Goal: Task Accomplishment & Management: Manage account settings

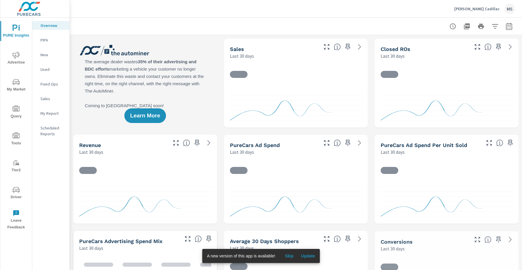
click at [508, 25] on icon "button" at bounding box center [508, 26] width 7 height 7
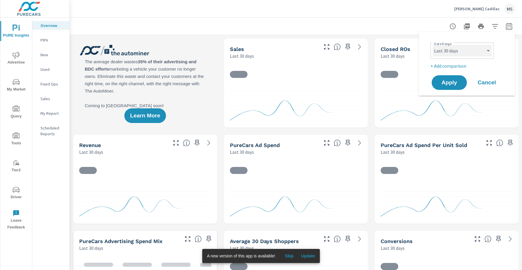
click at [454, 54] on select "Custom Yesterday Last week Last 7 days Last 14 days Last 30 days Last 45 days L…" at bounding box center [462, 51] width 59 height 12
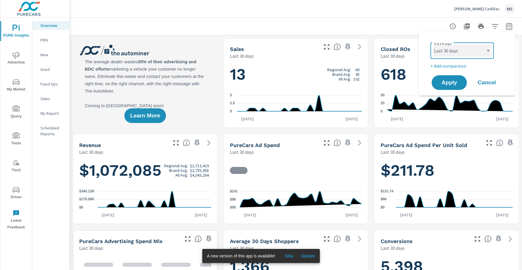
select select "Last month"
click at [446, 62] on p "+ Add comparison" at bounding box center [467, 65] width 75 height 7
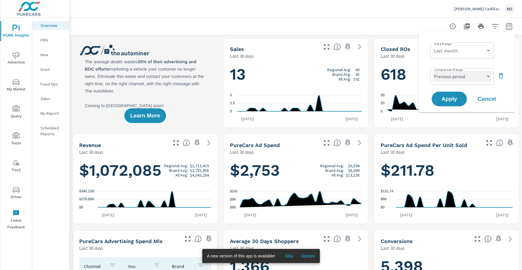
click at [449, 77] on select "Custom Previous period Previous month Previous year" at bounding box center [462, 77] width 59 height 12
select select "Previous month"
click at [450, 104] on button "Apply" at bounding box center [449, 98] width 36 height 15
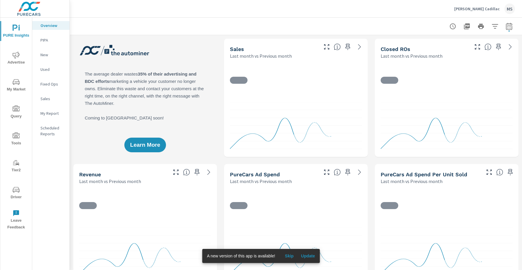
scroll to position [0, 0]
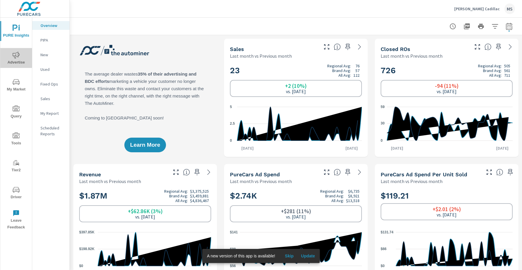
click at [17, 57] on icon "nav menu" at bounding box center [16, 55] width 7 height 7
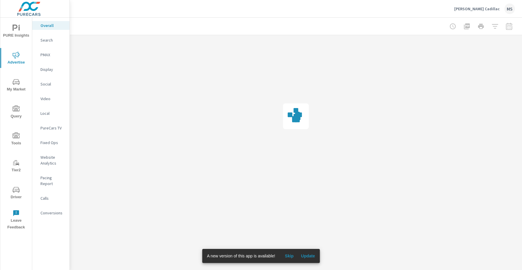
click at [51, 82] on p "Social" at bounding box center [52, 84] width 24 height 6
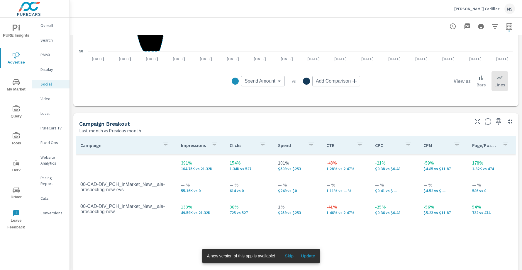
scroll to position [183, 0]
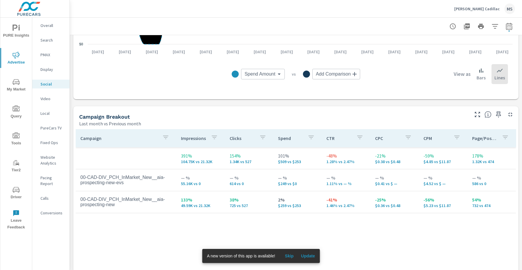
click at [51, 161] on p "Website Analytics" at bounding box center [52, 161] width 24 height 12
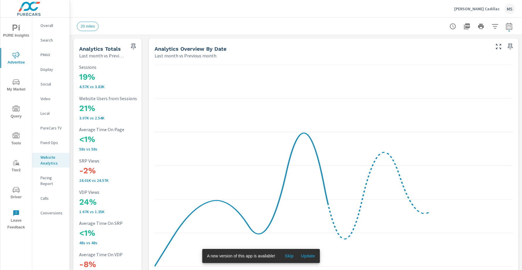
scroll to position [1, 0]
click at [48, 54] on p "PMAX" at bounding box center [52, 55] width 24 height 6
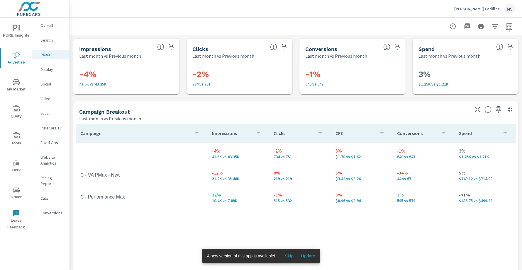
click at [507, 25] on icon "button" at bounding box center [509, 26] width 6 height 7
select select "Last month"
select select "Previous month"
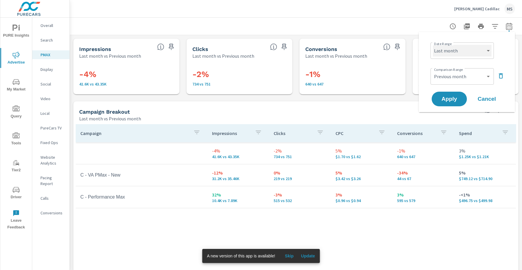
click at [448, 52] on select "Custom Yesterday Last week Last 7 days Last 14 days Last 30 days Last 45 days L…" at bounding box center [462, 51] width 59 height 12
select select "Month to date"
click at [453, 76] on select "Custom Previous period Previous month Previous year" at bounding box center [462, 77] width 59 height 12
select select "Previous period"
click at [453, 98] on span "Apply" at bounding box center [449, 99] width 24 height 6
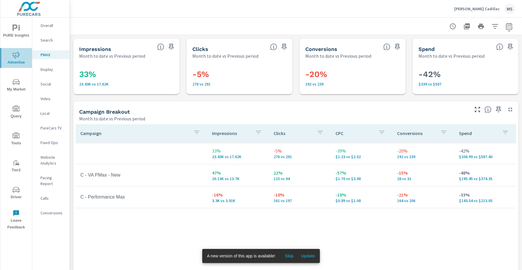
click at [16, 59] on span "Advertise" at bounding box center [16, 59] width 28 height 14
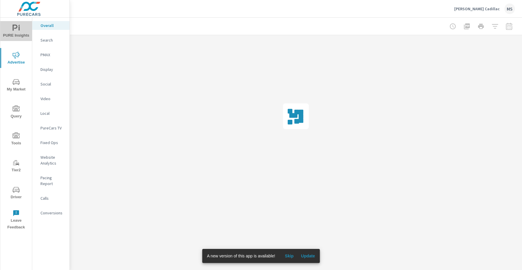
click at [19, 32] on span "PURE Insights" at bounding box center [16, 32] width 28 height 14
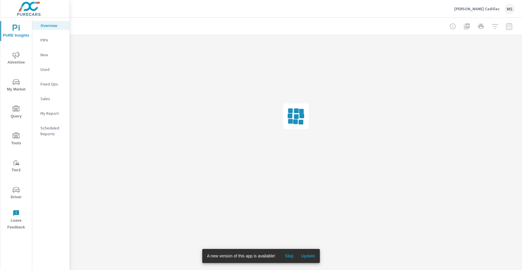
click at [52, 113] on p "My Report" at bounding box center [52, 114] width 24 height 6
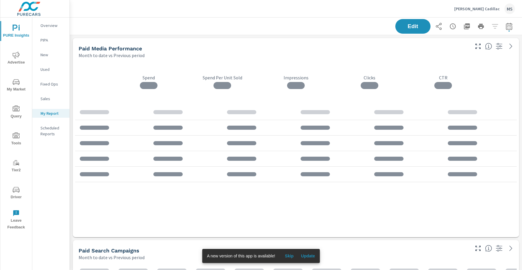
scroll to position [2229, 452]
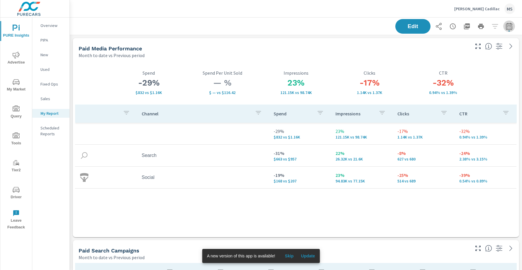
click at [510, 28] on icon "button" at bounding box center [508, 26] width 7 height 7
select select "Month to date"
select select "Previous period"
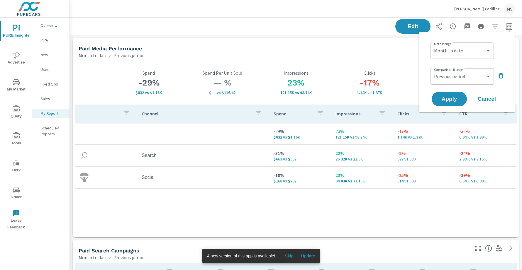
click at [507, 12] on div "MS" at bounding box center [509, 9] width 11 height 11
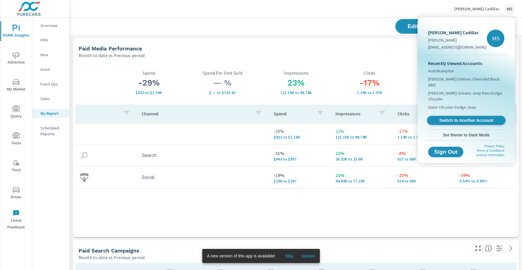
click at [469, 118] on span "Switch to Another Account" at bounding box center [466, 121] width 72 height 6
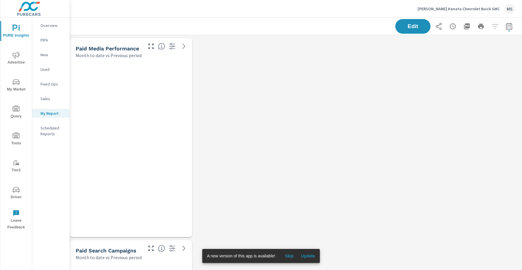
scroll to position [2498, 452]
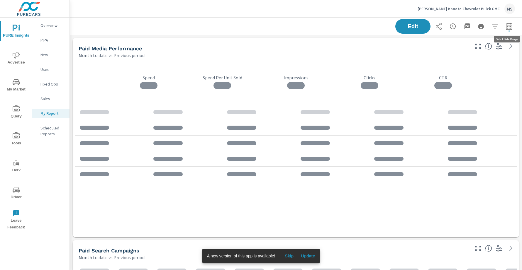
click at [510, 23] on icon "button" at bounding box center [509, 26] width 6 height 7
select select "Month to date"
select select "Previous period"
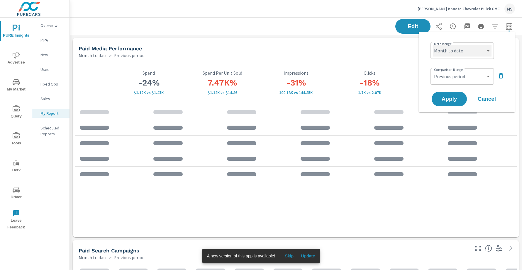
click at [456, 47] on select "Custom Yesterday Last week Last 7 days Last 14 days Last 30 days Last 45 days L…" at bounding box center [462, 51] width 59 height 12
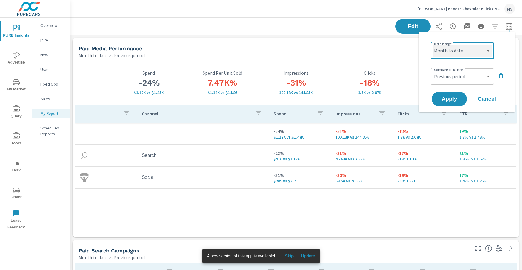
select select "Last month"
click at [449, 75] on select "Custom Previous period Previous month Previous year" at bounding box center [462, 77] width 59 height 12
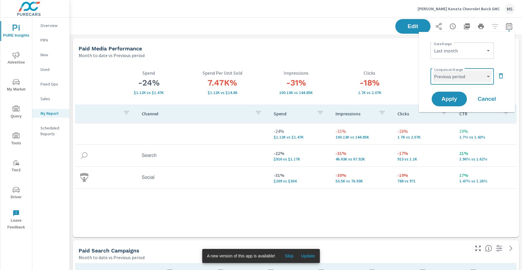
select select "Previous month"
click at [449, 102] on span "Apply" at bounding box center [449, 99] width 24 height 6
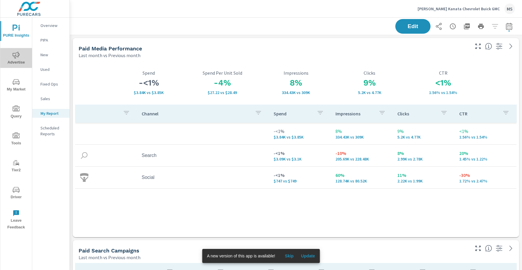
click at [14, 48] on button "Advertise" at bounding box center [16, 58] width 32 height 20
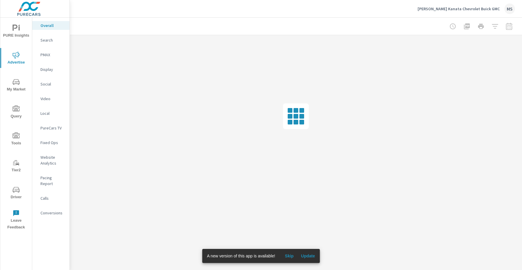
click at [47, 58] on div "PMAX" at bounding box center [50, 54] width 37 height 9
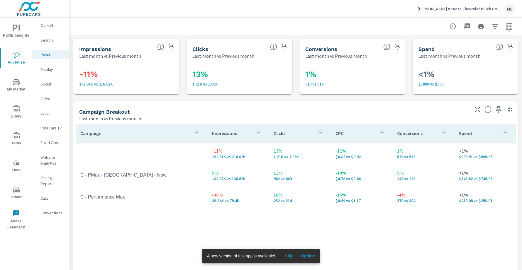
click at [21, 32] on span "PURE Insights" at bounding box center [16, 32] width 28 height 14
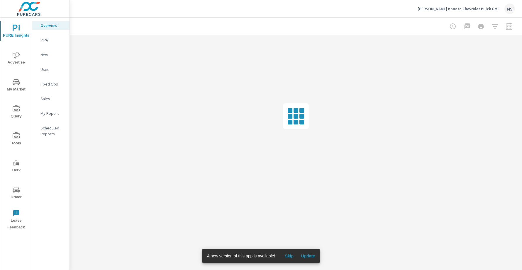
click at [56, 113] on p "My Report" at bounding box center [52, 114] width 24 height 6
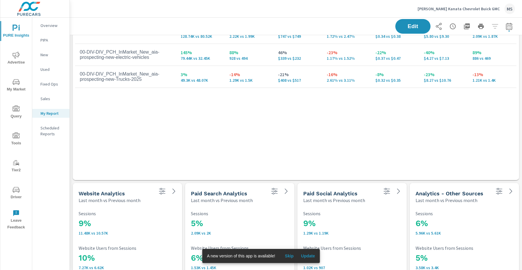
scroll to position [2498, 452]
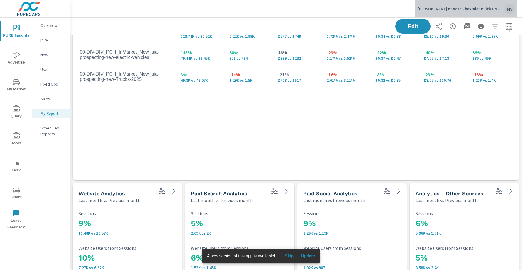
click at [509, 9] on div "MS" at bounding box center [509, 9] width 11 height 11
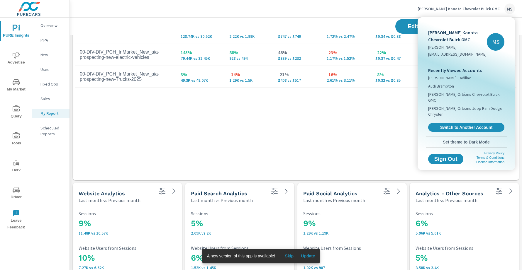
click at [452, 122] on div "Recently Viewed Accounts Myers Cadillac Audi Brampton Myers Orléans Chevrolet B…" at bounding box center [466, 99] width 81 height 74
click at [452, 125] on span "Switch to Another Account" at bounding box center [466, 128] width 72 height 6
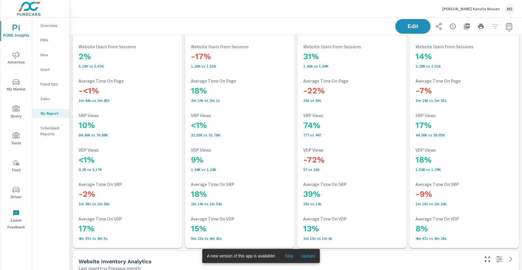
scroll to position [871, 0]
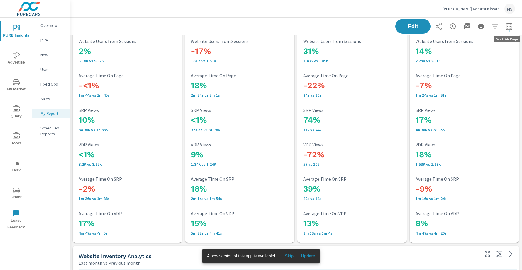
click at [509, 25] on icon "button" at bounding box center [508, 26] width 7 height 7
select select "Last month"
select select "Previous month"
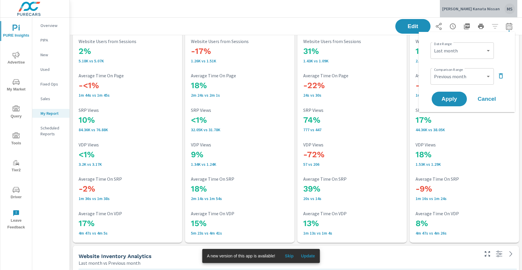
click at [509, 4] on div "MS" at bounding box center [509, 9] width 11 height 11
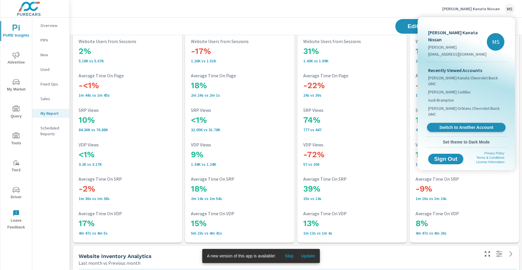
click at [464, 125] on span "Switch to Another Account" at bounding box center [466, 128] width 72 height 6
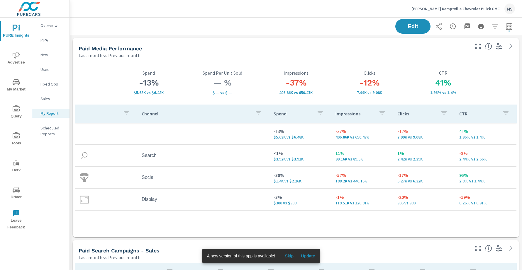
scroll to position [1144, 0]
click at [470, 27] on button "button" at bounding box center [467, 27] width 12 height 12
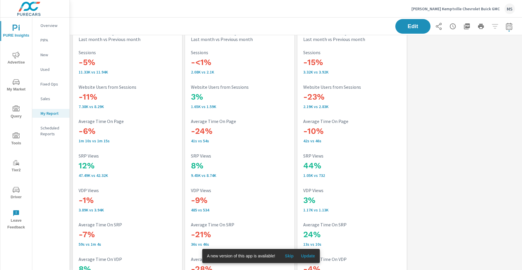
scroll to position [3173, 452]
click at [508, 9] on div "MS" at bounding box center [509, 9] width 11 height 11
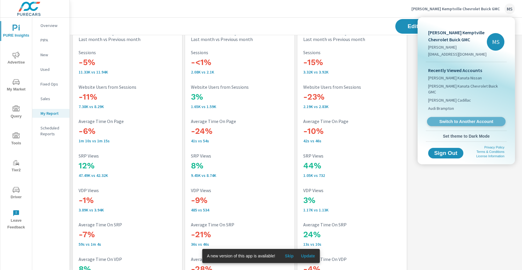
click at [452, 119] on span "Switch to Another Account" at bounding box center [466, 122] width 72 height 6
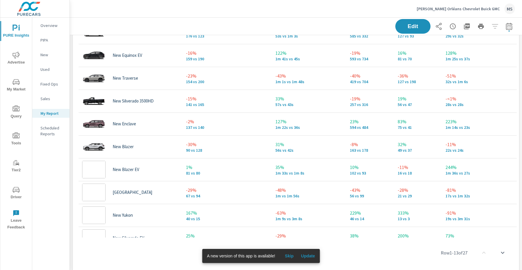
scroll to position [317, 0]
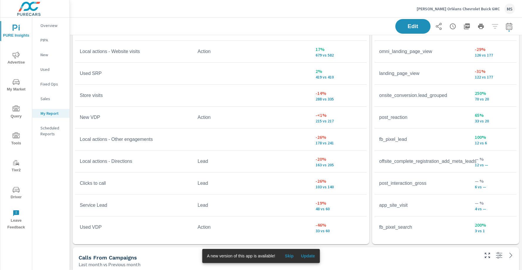
scroll to position [1874, 0]
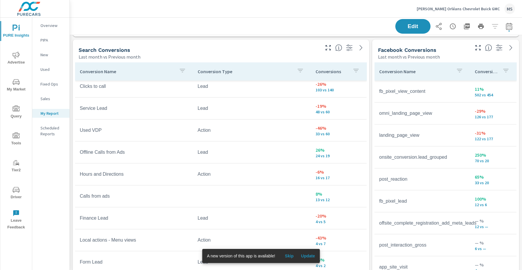
scroll to position [1730, 0]
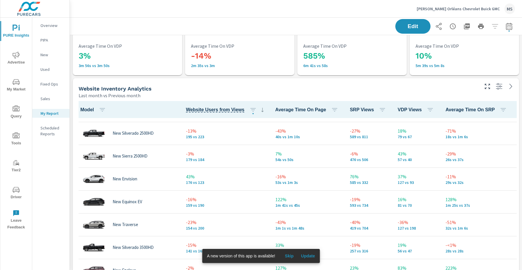
scroll to position [1249, 0]
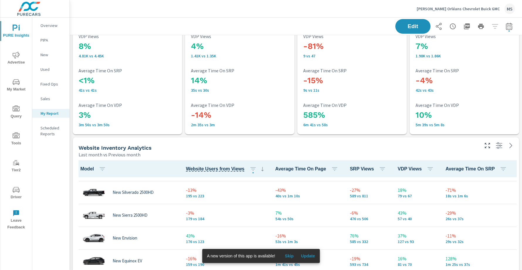
scroll to position [71, 0]
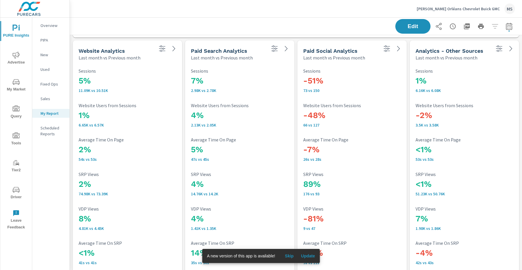
scroll to position [1075, 0]
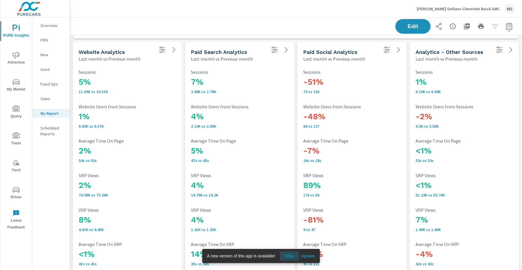
click at [288, 254] on span "Skip" at bounding box center [289, 256] width 14 height 5
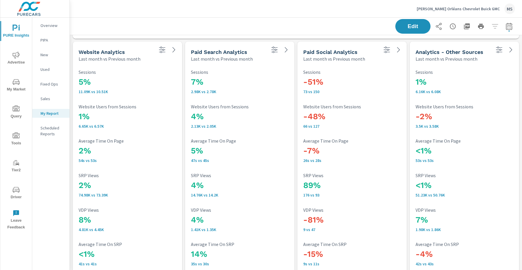
click at [510, 24] on icon "button" at bounding box center [508, 26] width 7 height 7
select select "Last month"
select select "Previous month"
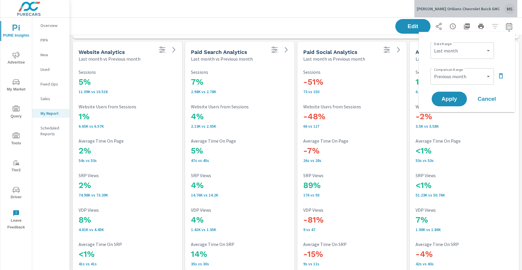
click at [509, 8] on div "MS" at bounding box center [509, 9] width 11 height 11
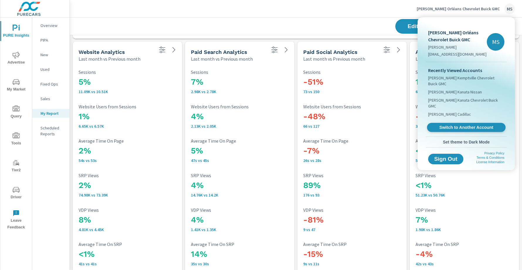
click at [458, 125] on span "Switch to Another Account" at bounding box center [466, 128] width 72 height 6
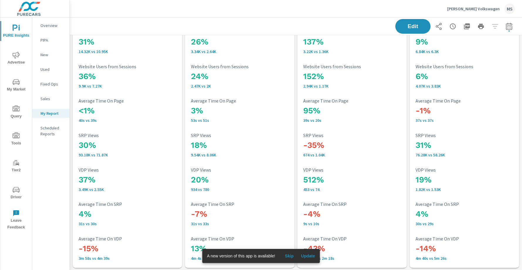
scroll to position [915, 0]
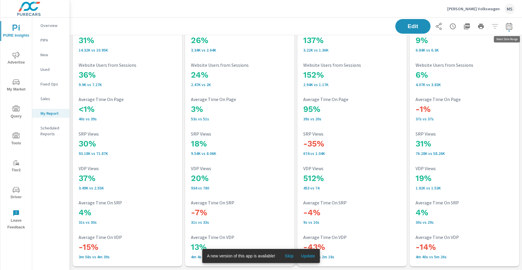
click at [510, 23] on icon "button" at bounding box center [508, 26] width 7 height 7
select select "Last month"
select select "Previous month"
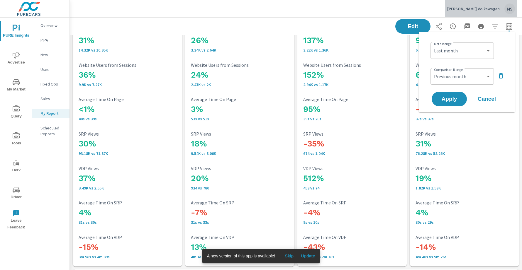
click at [508, 6] on div "MS" at bounding box center [509, 9] width 11 height 11
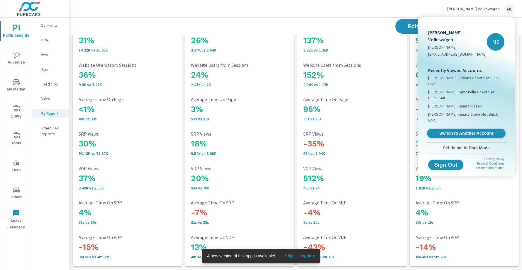
click at [452, 131] on span "Switch to Another Account" at bounding box center [466, 134] width 72 height 6
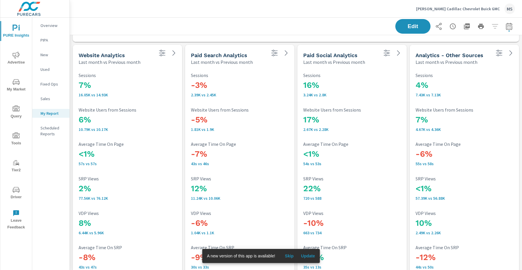
scroll to position [1004, 0]
